Goal: Obtain resource: Download file/media

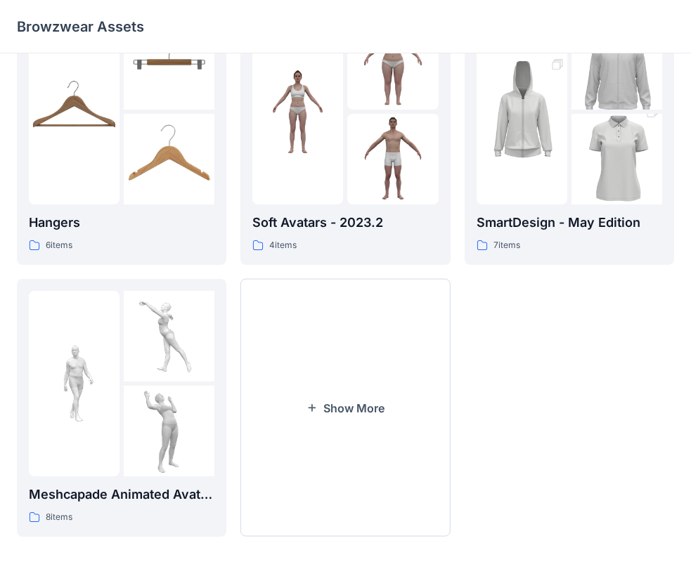
scroll to position [349, 0]
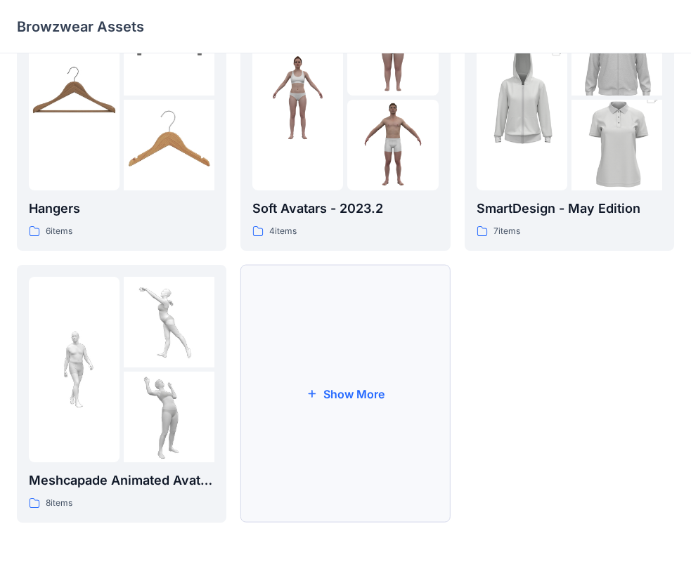
click at [359, 394] on button "Show More" at bounding box center [345, 394] width 210 height 258
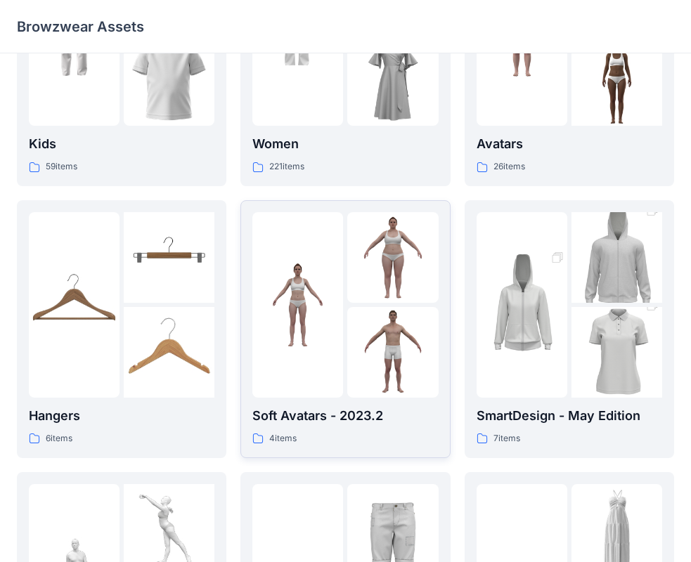
scroll to position [70, 0]
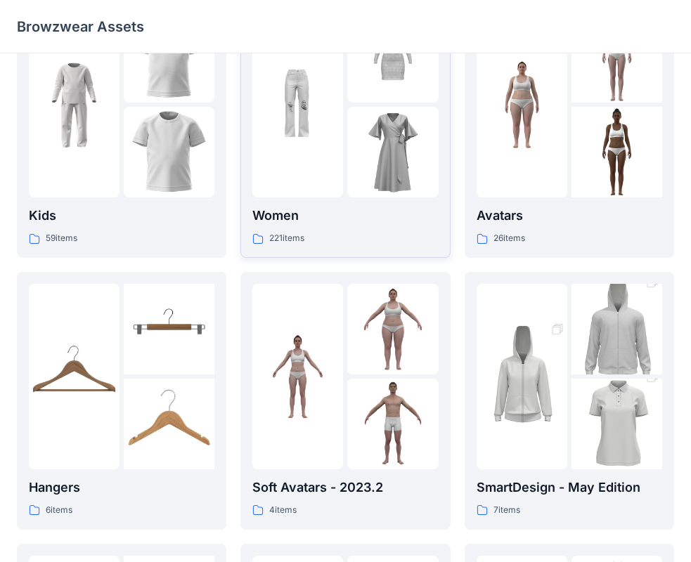
click at [382, 181] on img at bounding box center [392, 152] width 91 height 91
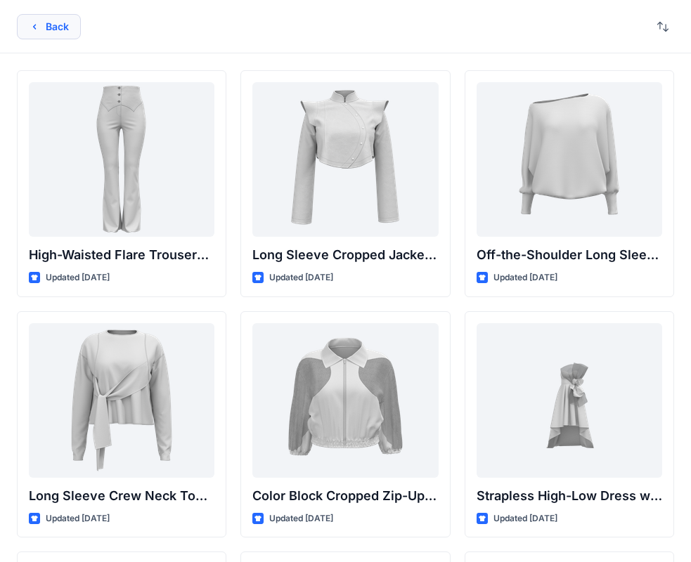
click at [58, 21] on button "Back" at bounding box center [49, 26] width 64 height 25
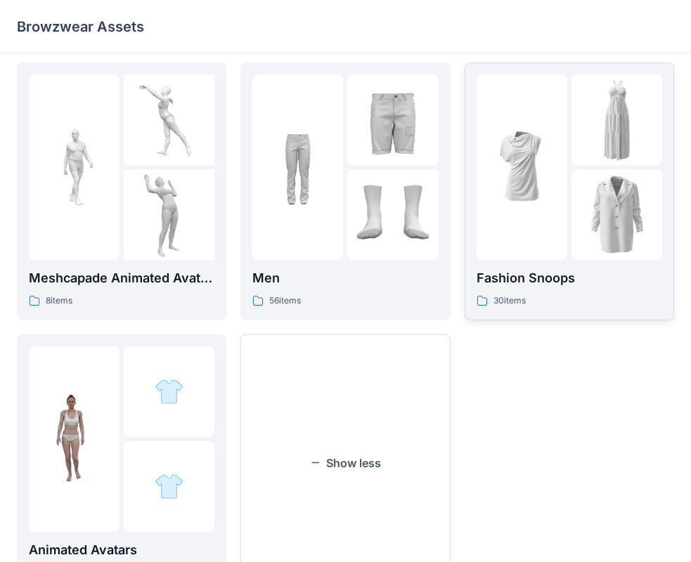
scroll to position [562, 0]
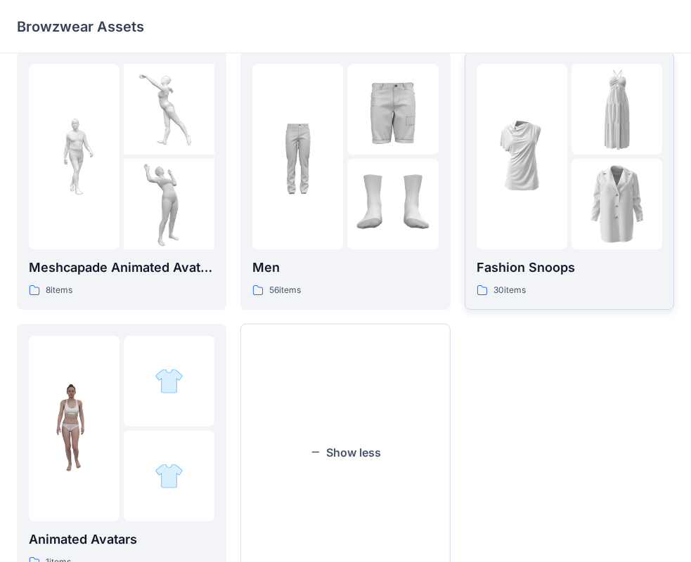
click at [581, 172] on img at bounding box center [617, 204] width 91 height 91
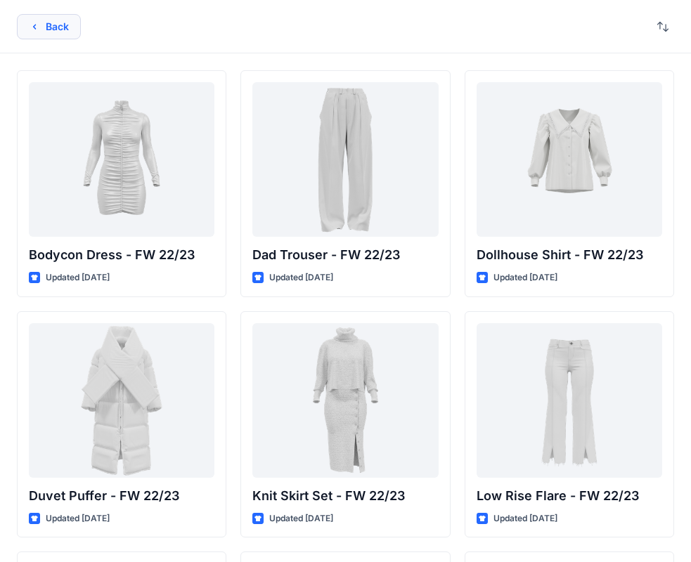
click at [58, 26] on button "Back" at bounding box center [49, 26] width 64 height 25
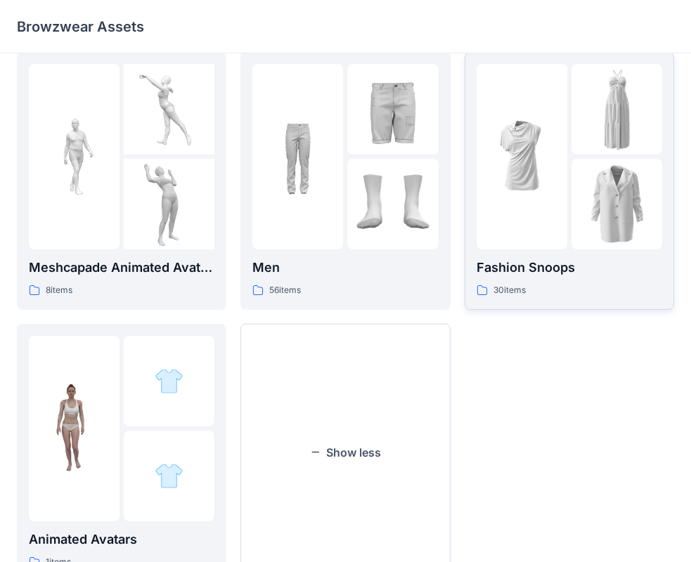
click at [527, 215] on div at bounding box center [522, 157] width 91 height 186
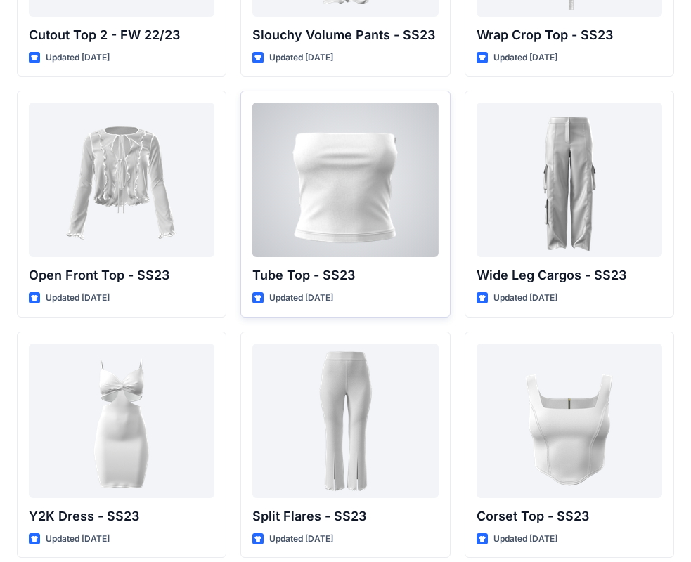
scroll to position [1125, 0]
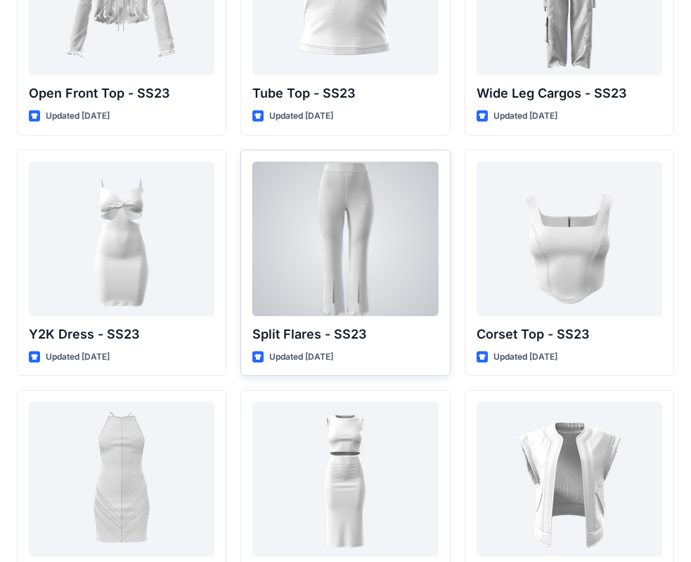
click at [315, 231] on div at bounding box center [345, 239] width 186 height 155
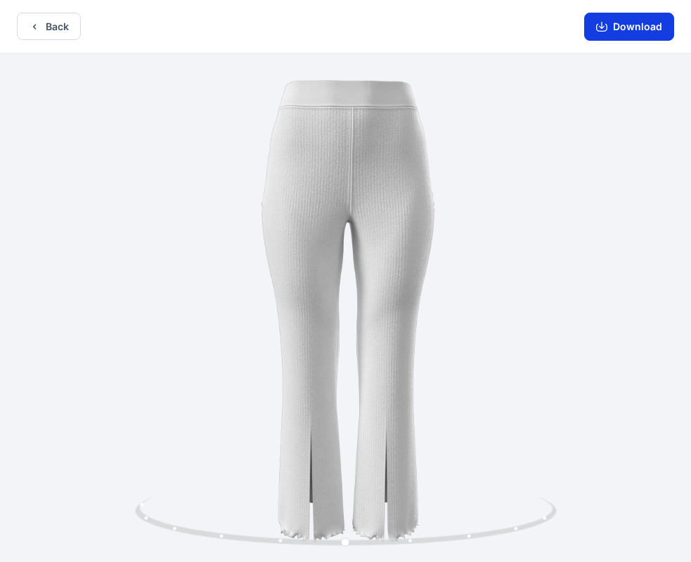
click at [631, 34] on button "Download" at bounding box center [629, 27] width 90 height 28
click at [598, 23] on icon "button" at bounding box center [601, 26] width 11 height 11
